Goal: Navigation & Orientation: Find specific page/section

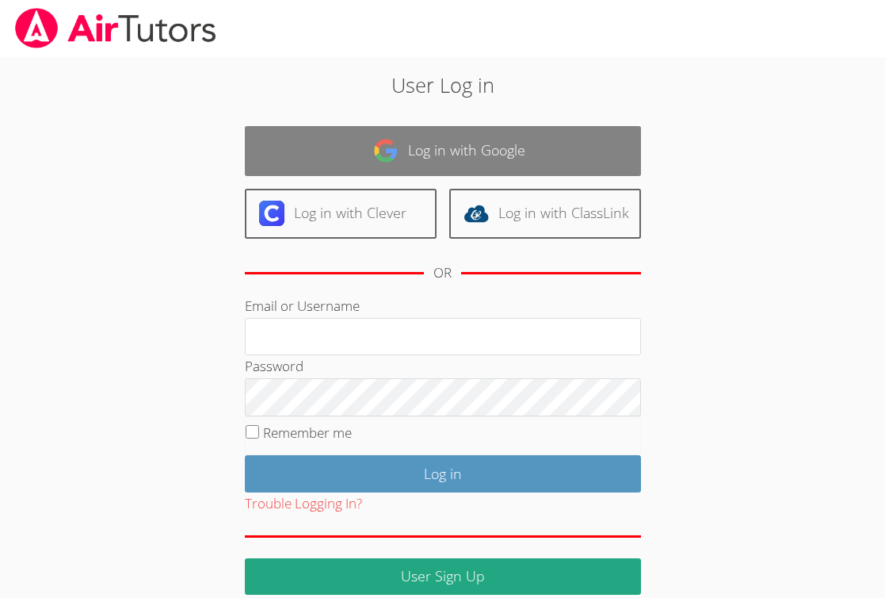
click at [356, 154] on link "Log in with Google" at bounding box center [443, 151] width 396 height 50
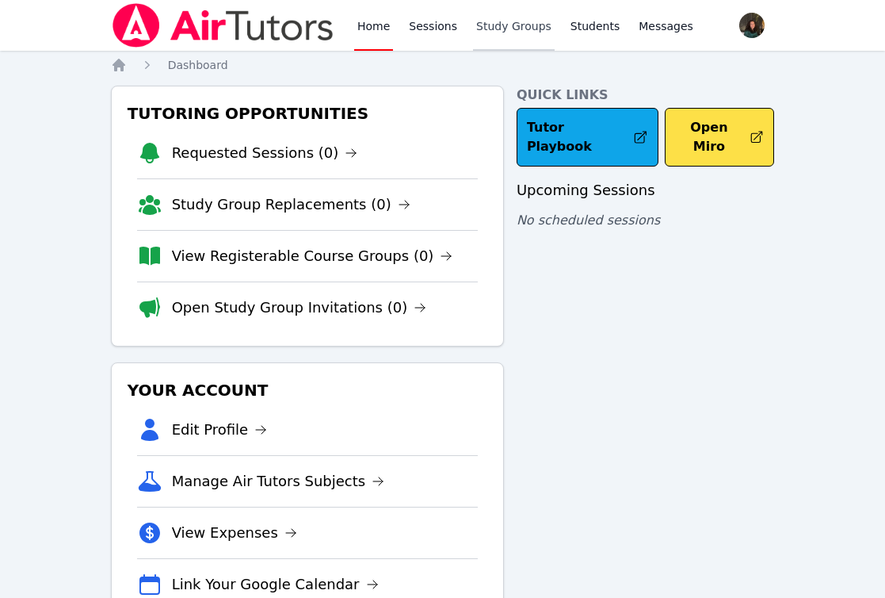
click at [476, 25] on link "Study Groups" at bounding box center [514, 25] width 82 height 51
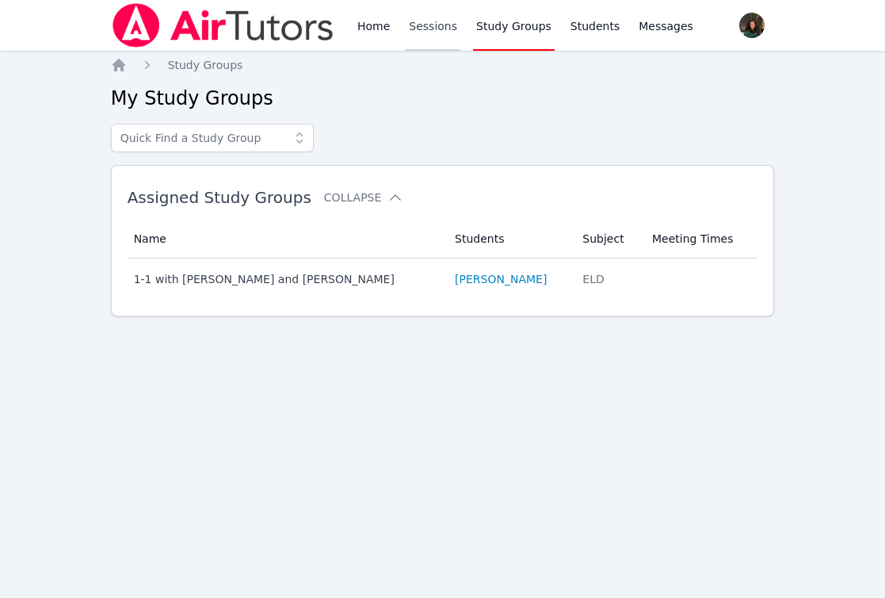
click at [431, 23] on link "Sessions" at bounding box center [433, 25] width 55 height 51
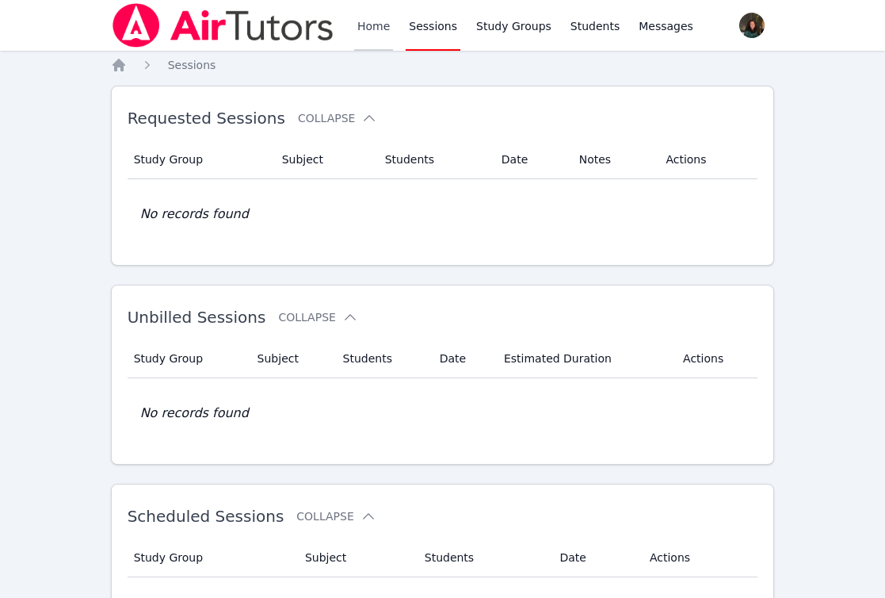
click at [360, 16] on link "Home" at bounding box center [373, 25] width 39 height 51
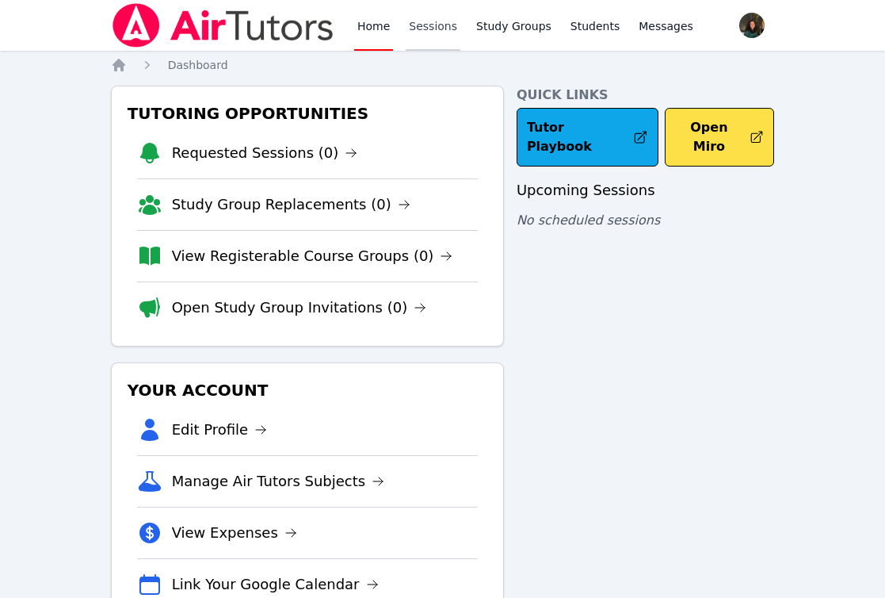
click at [451, 44] on link "Sessions" at bounding box center [433, 25] width 55 height 51
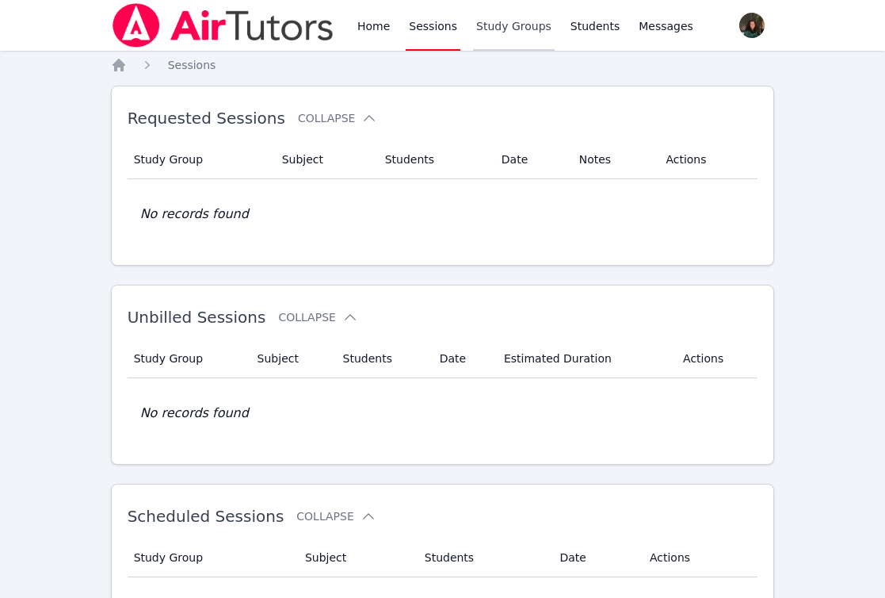
click at [513, 10] on link "Study Groups" at bounding box center [514, 25] width 82 height 51
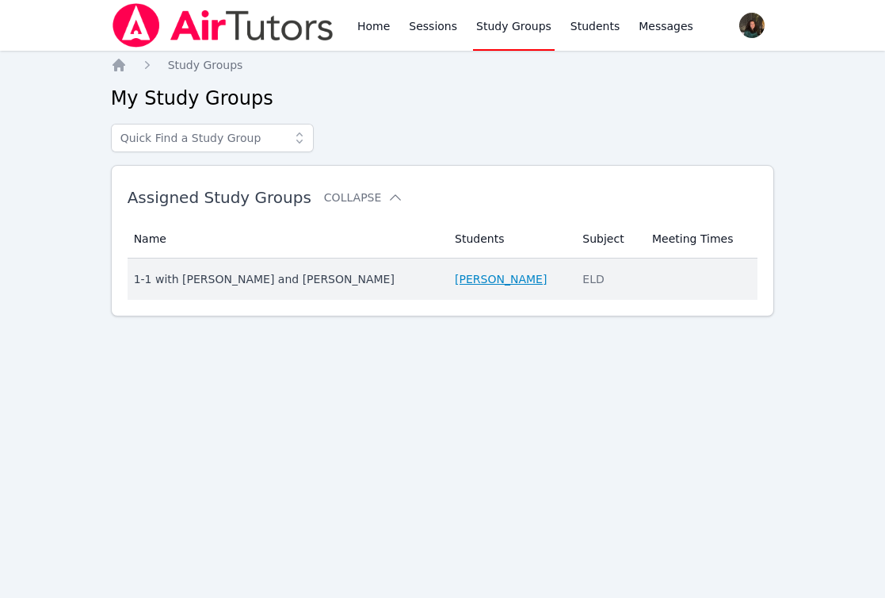
click at [455, 276] on link "Jna Al Mawla" at bounding box center [501, 279] width 92 height 16
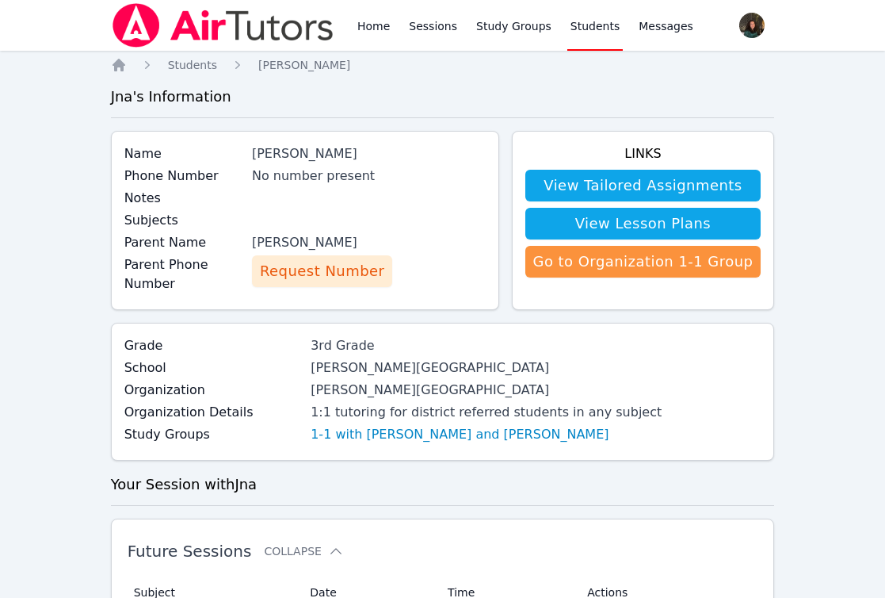
click at [338, 270] on span "Request Number" at bounding box center [322, 271] width 124 height 22
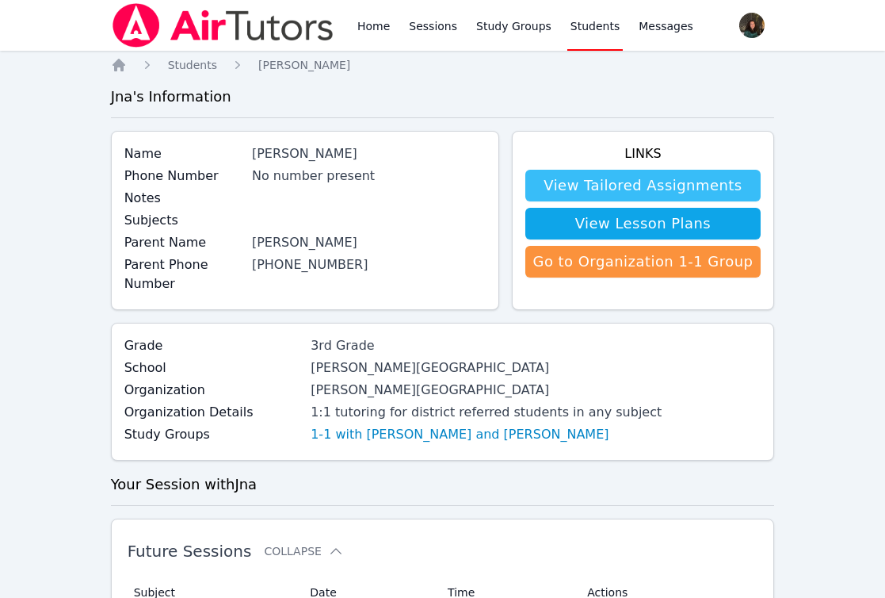
click at [636, 180] on link "View Tailored Assignments" at bounding box center [643, 186] width 236 height 32
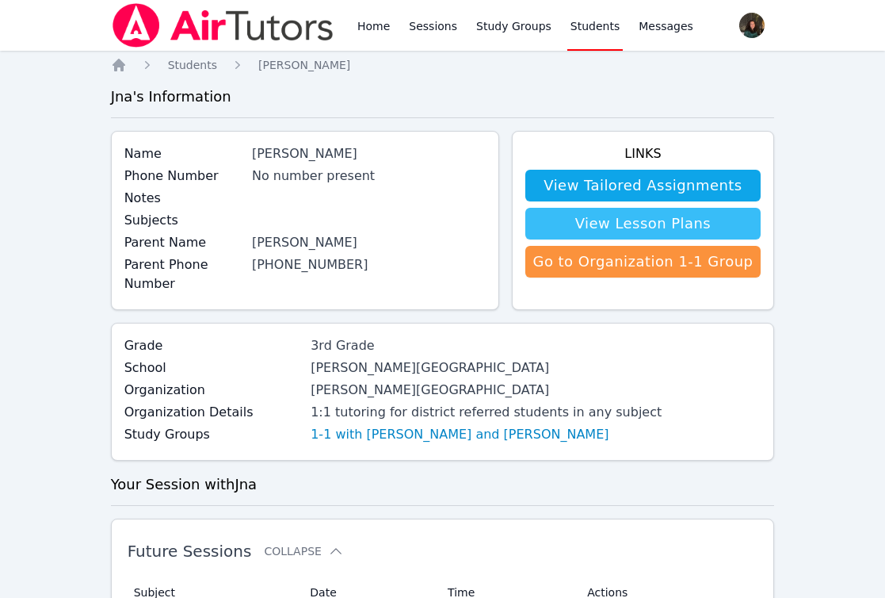
click at [582, 216] on link "View Lesson Plans" at bounding box center [643, 224] width 236 height 32
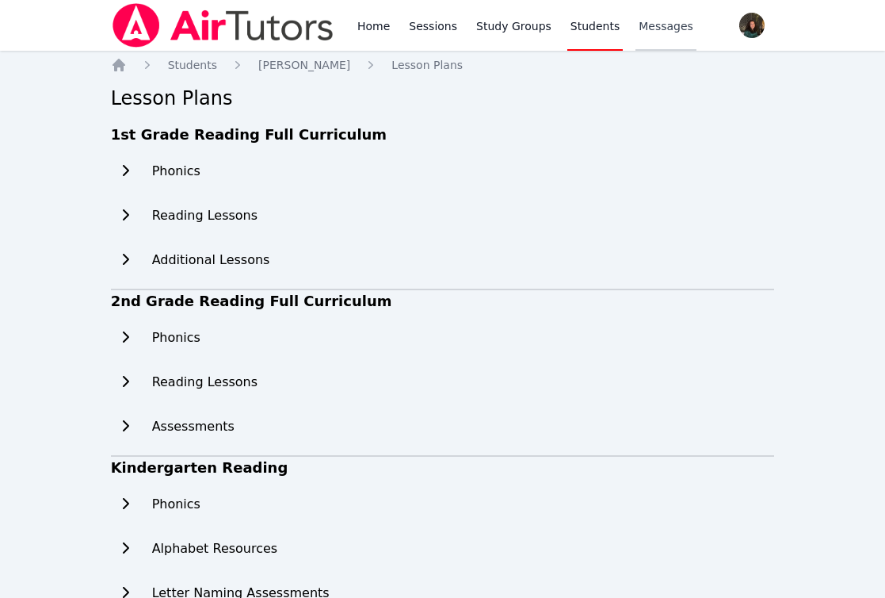
click at [647, 37] on link "Messages" at bounding box center [666, 25] width 61 height 51
